Goal: Task Accomplishment & Management: Manage account settings

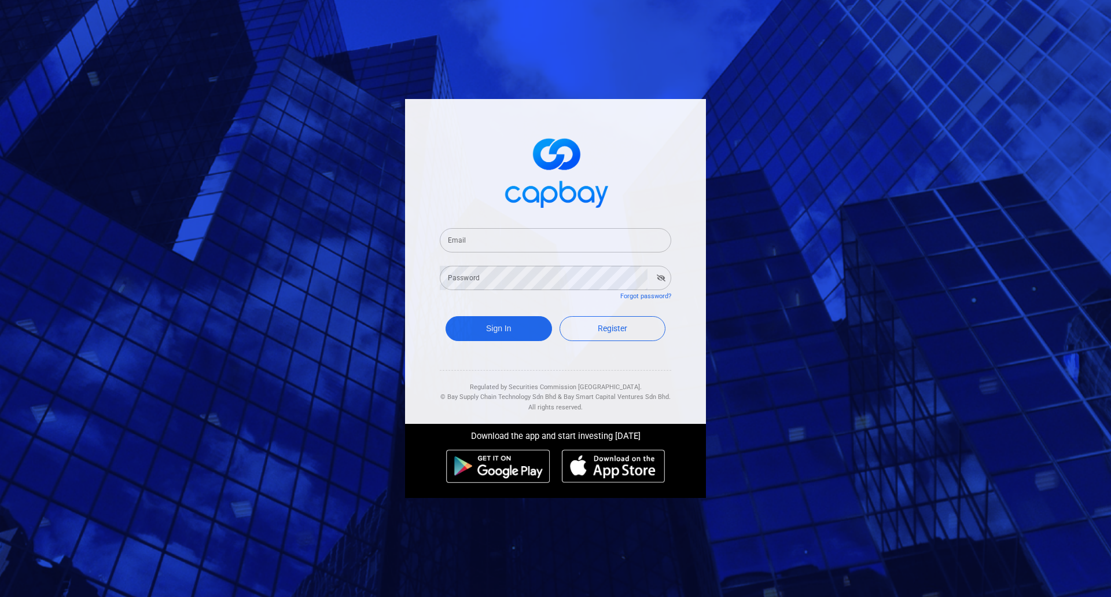
click at [522, 239] on input "Email" at bounding box center [556, 240] width 232 height 24
paste input "[EMAIL_ADDRESS][DOMAIN_NAME]"
type input "[EMAIL_ADDRESS][DOMAIN_NAME]"
click at [515, 326] on button "Sign In" at bounding box center [499, 328] width 107 height 25
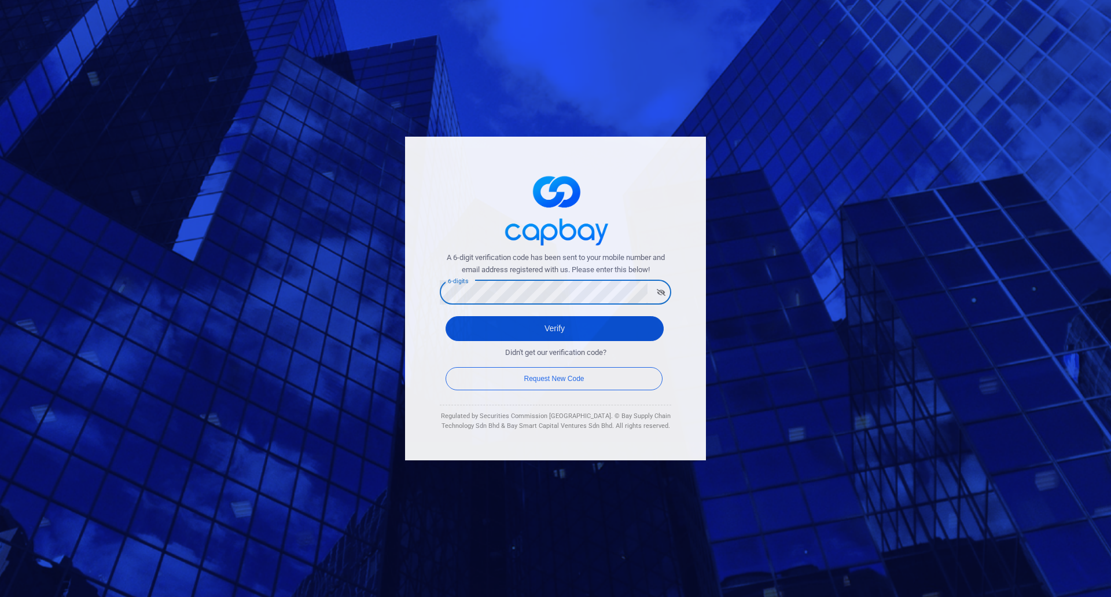
click at [535, 335] on button "Verify" at bounding box center [555, 328] width 218 height 25
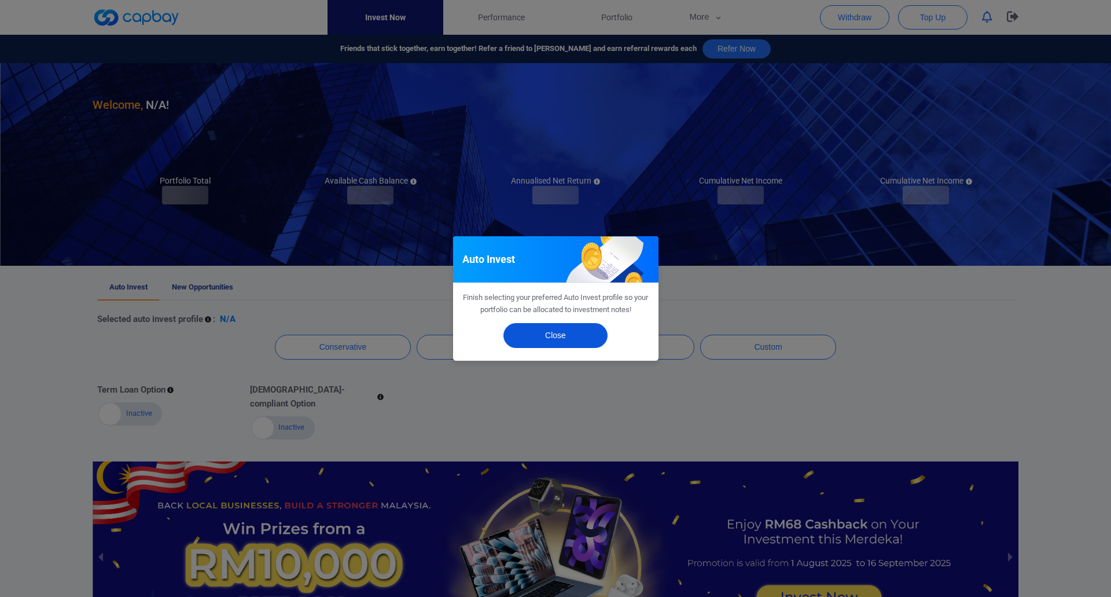
click at [565, 329] on button "Close" at bounding box center [556, 335] width 104 height 25
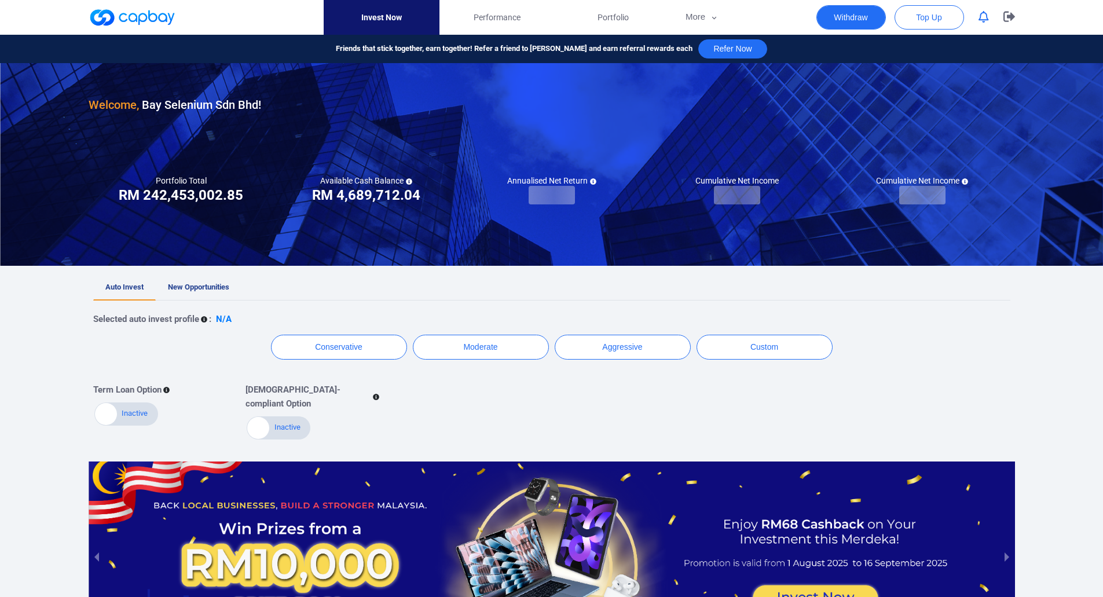
click at [862, 15] on button "Withdraw" at bounding box center [850, 17] width 69 height 24
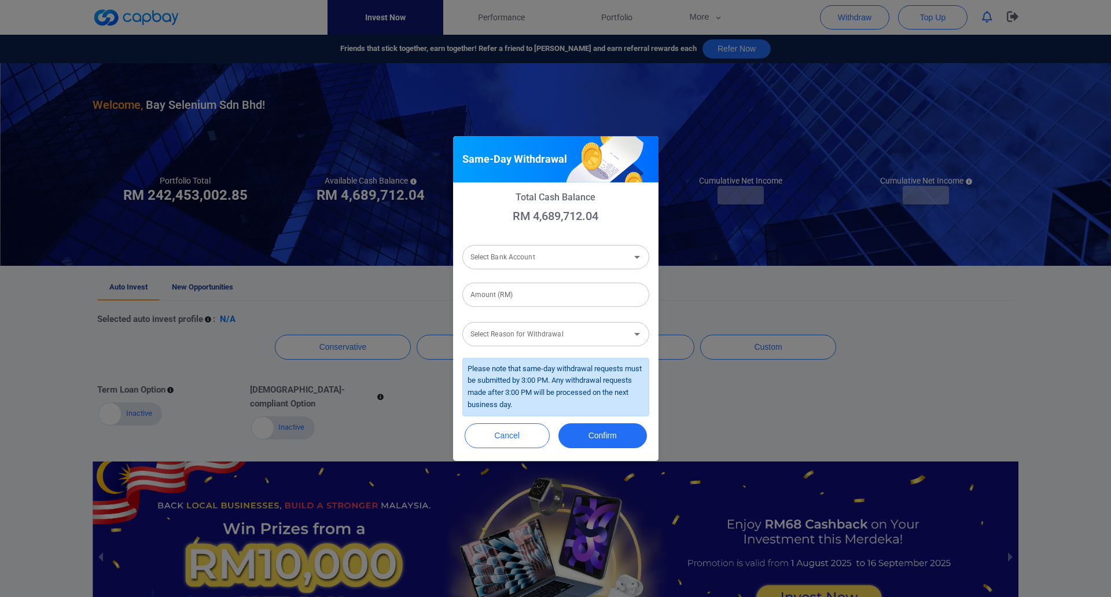
click at [522, 266] on div "Select Bank Account Select Bank Account" at bounding box center [555, 256] width 187 height 26
click at [526, 287] on li "Ambank (M) Berhad [Acc No: 8881039356362 - Acc Name:Bay Selenium Sdn Bhd]" at bounding box center [555, 288] width 187 height 28
type input "Ambank (M) Berhad [Acc No: 8881039356362 - Acc Name:Bay Selenium Sdn Bhd]"
click at [520, 299] on input "Amount (RM)" at bounding box center [555, 294] width 187 height 24
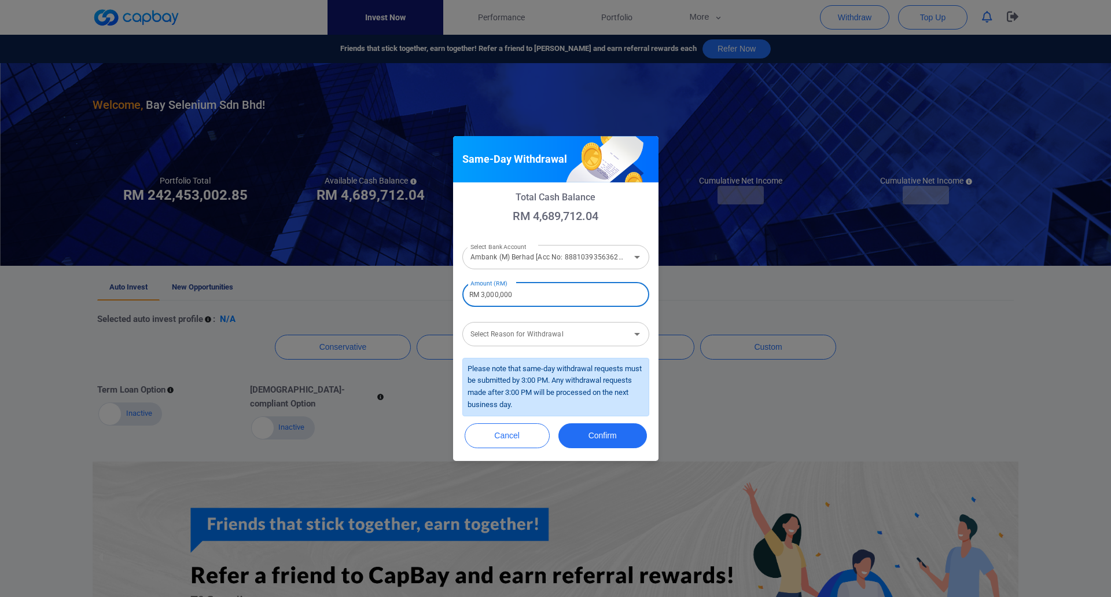
click at [485, 293] on input "RM 3,000,000" at bounding box center [555, 294] width 187 height 24
type input "RM 2,000,000"
click at [501, 328] on div "Select Reason for Withdrawal Select Reason for Withdrawal" at bounding box center [555, 333] width 187 height 26
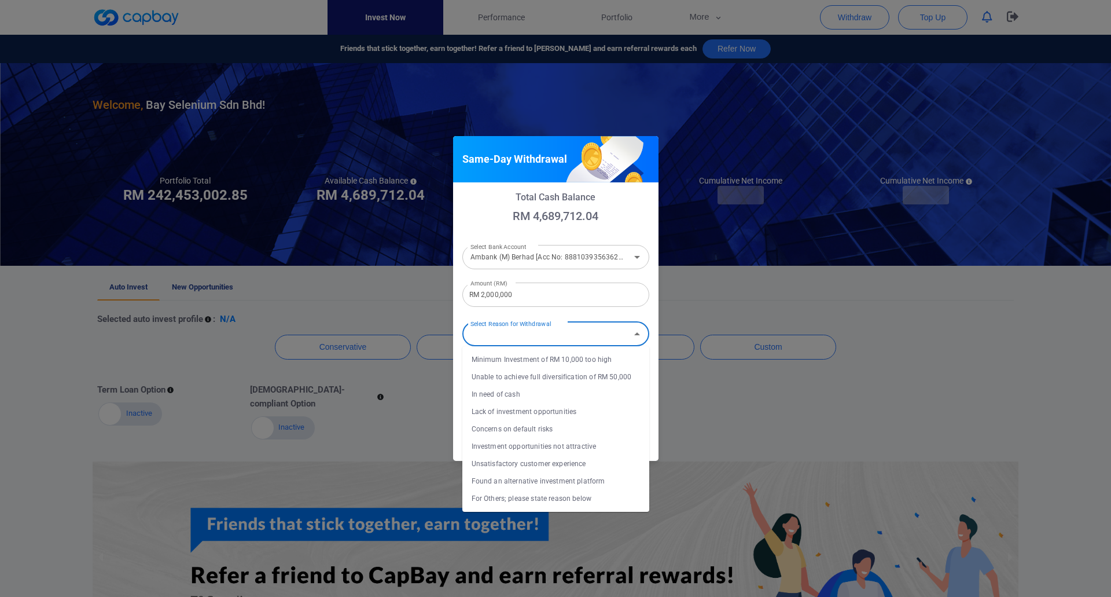
click at [506, 395] on li "In need of cash" at bounding box center [555, 393] width 187 height 17
type input "In need of cash"
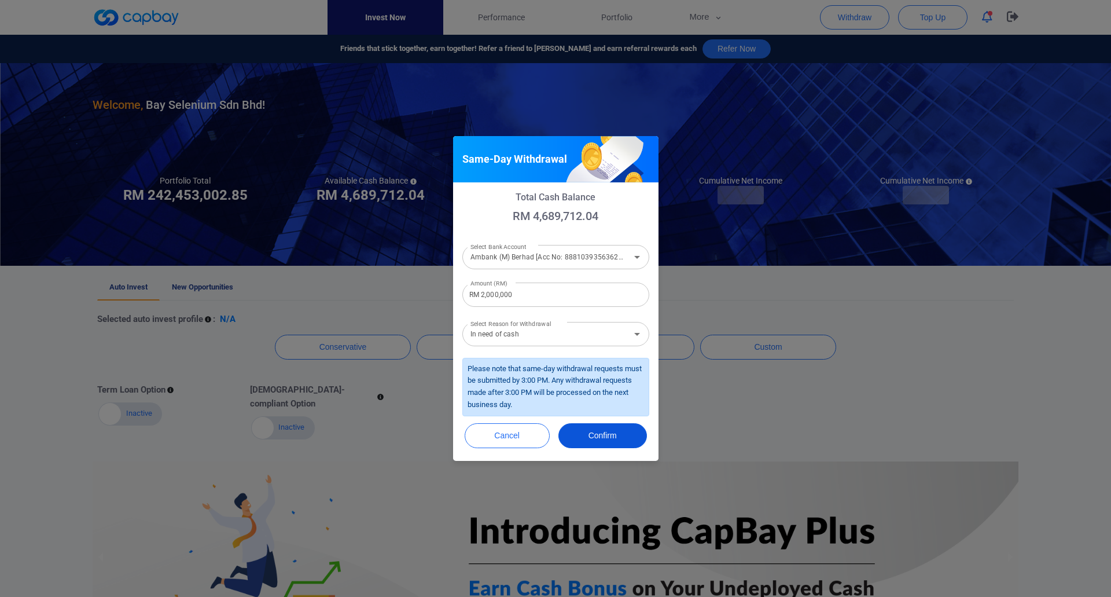
click at [610, 434] on button "Confirm" at bounding box center [603, 435] width 89 height 25
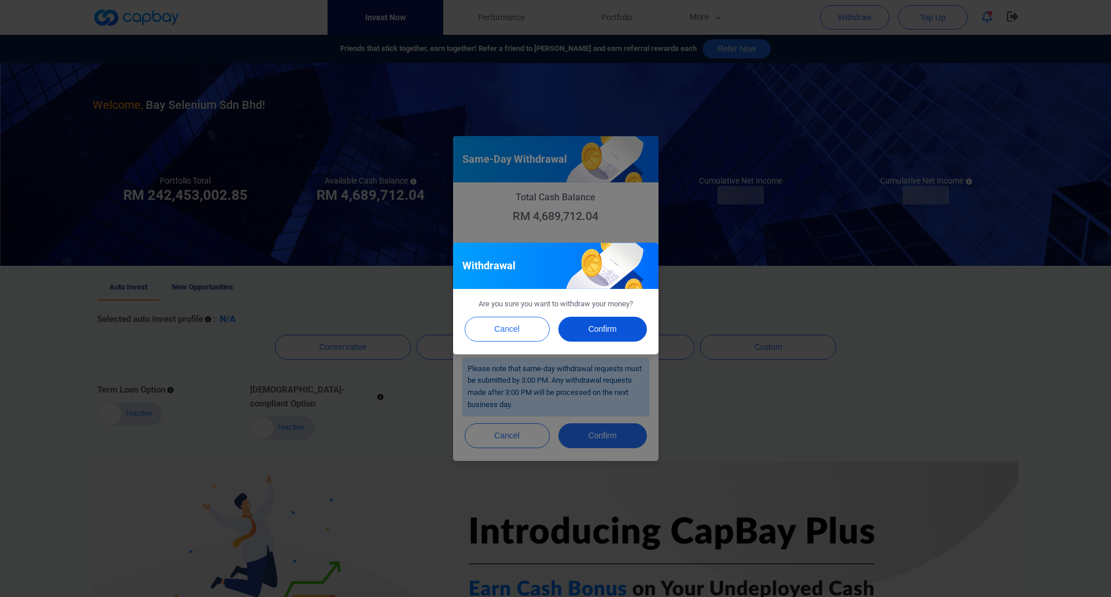
click at [597, 320] on button "Confirm" at bounding box center [603, 329] width 89 height 25
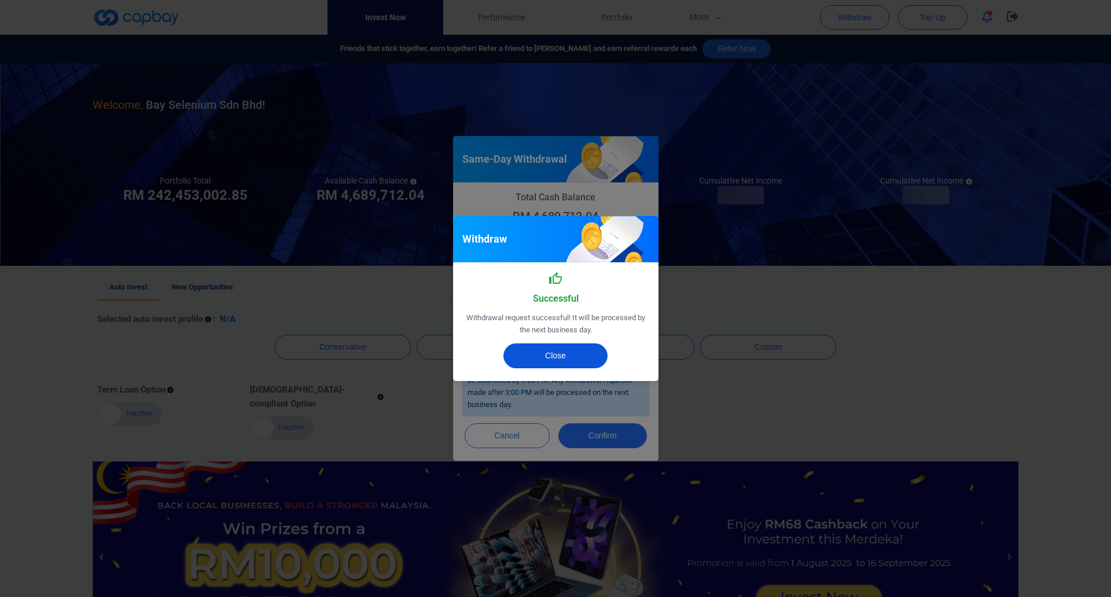
click at [586, 348] on button "Close" at bounding box center [556, 355] width 104 height 25
